Goal: Transaction & Acquisition: Purchase product/service

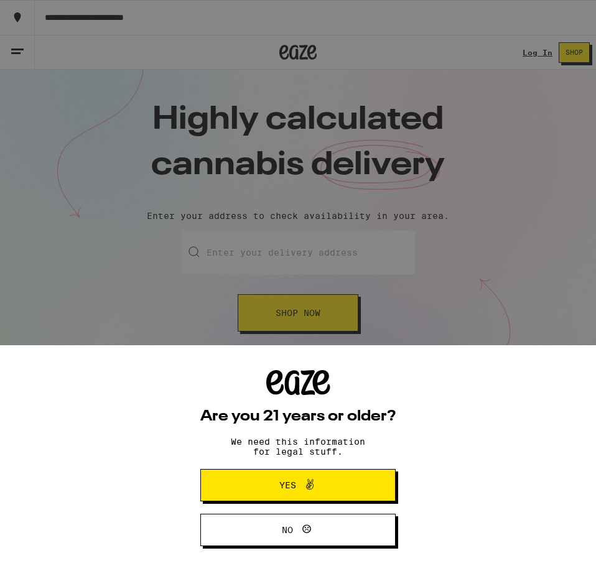
click at [517, 58] on div "Are you 21 years or older? We need this information for legal stuff. Yes No" at bounding box center [298, 285] width 596 height 571
click at [519, 51] on div "Are you 21 years or older? We need this information for legal stuff. Yes No" at bounding box center [298, 285] width 596 height 571
click at [256, 491] on span "Yes" at bounding box center [298, 485] width 95 height 16
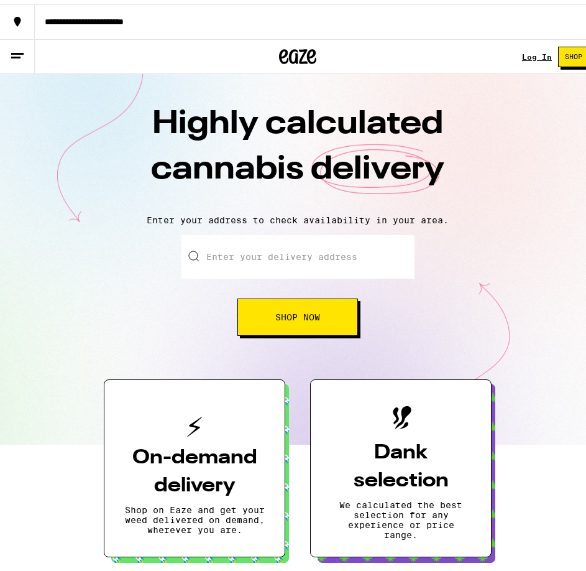
click at [526, 48] on link "Log In" at bounding box center [537, 52] width 30 height 8
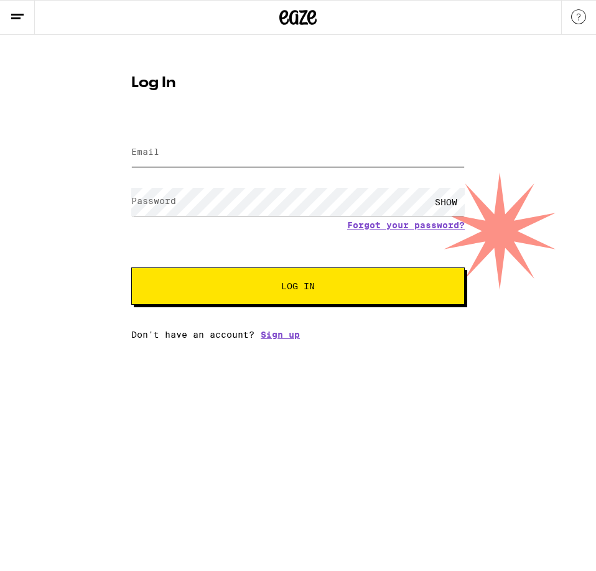
type input "[PERSON_NAME][EMAIL_ADDRESS][DOMAIN_NAME]"
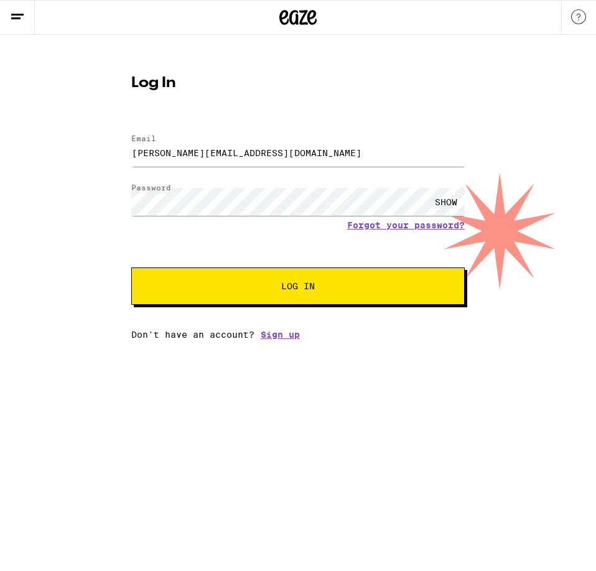
click at [0, 339] on nordpass-portal at bounding box center [0, 339] width 0 height 0
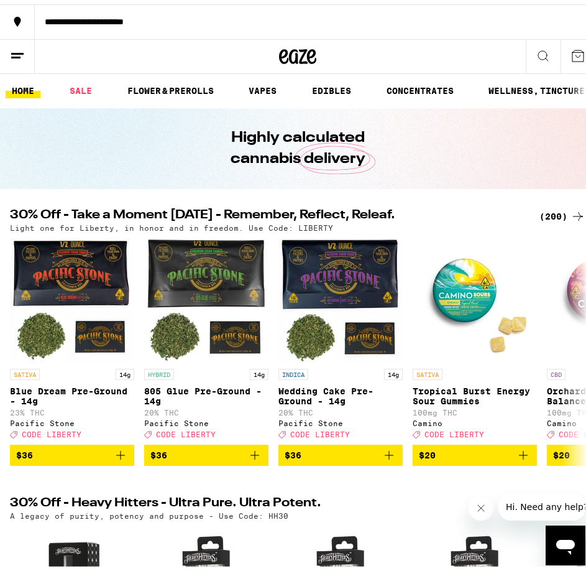
scroll to position [62, 0]
